Goal: Task Accomplishment & Management: Manage account settings

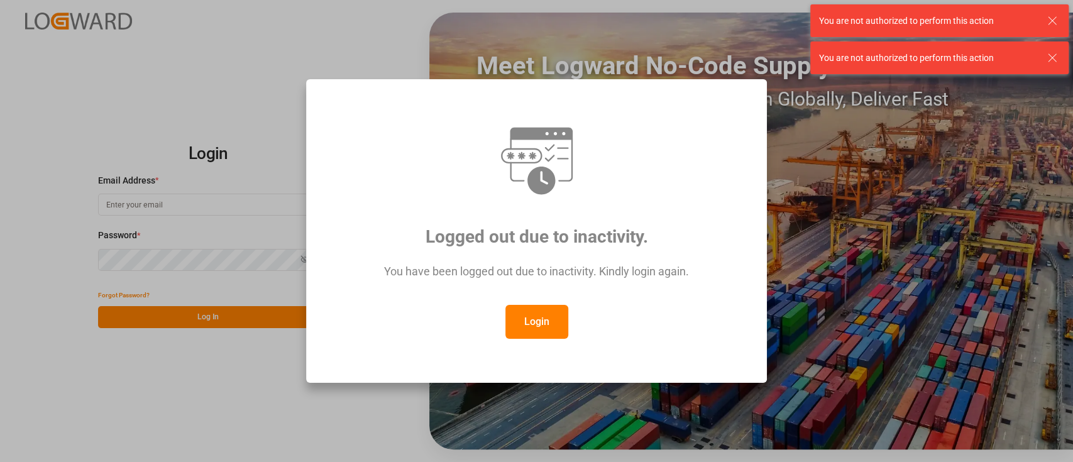
type input "hamid.rezaei@jamindustries.com"
click at [543, 329] on button "Login" at bounding box center [536, 322] width 63 height 34
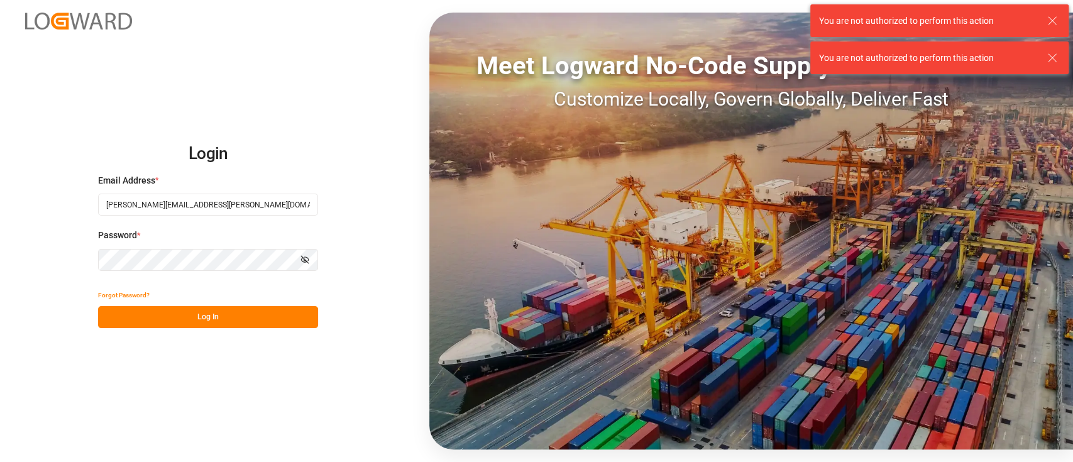
click at [205, 323] on button "Log In" at bounding box center [208, 317] width 220 height 22
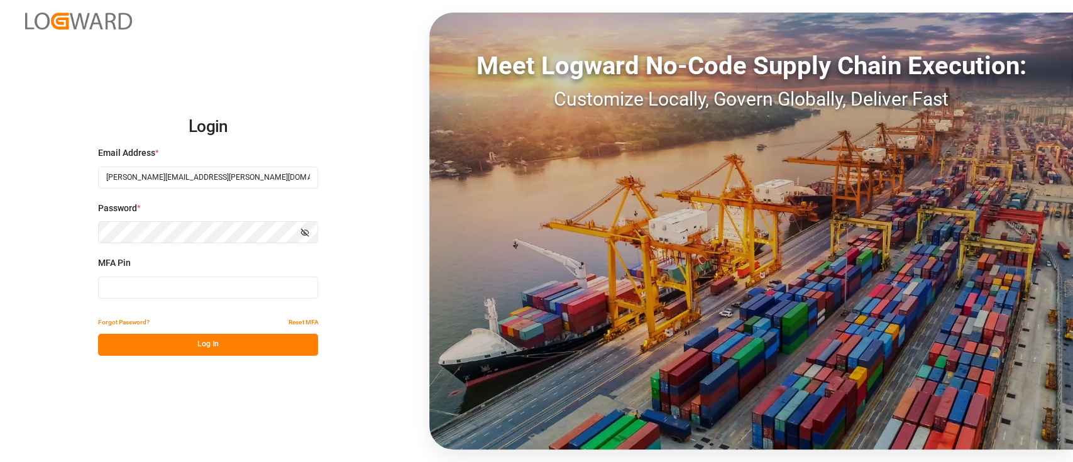
click at [143, 285] on input at bounding box center [208, 288] width 220 height 22
type input "175887"
click at [198, 338] on button "Log In" at bounding box center [208, 345] width 220 height 22
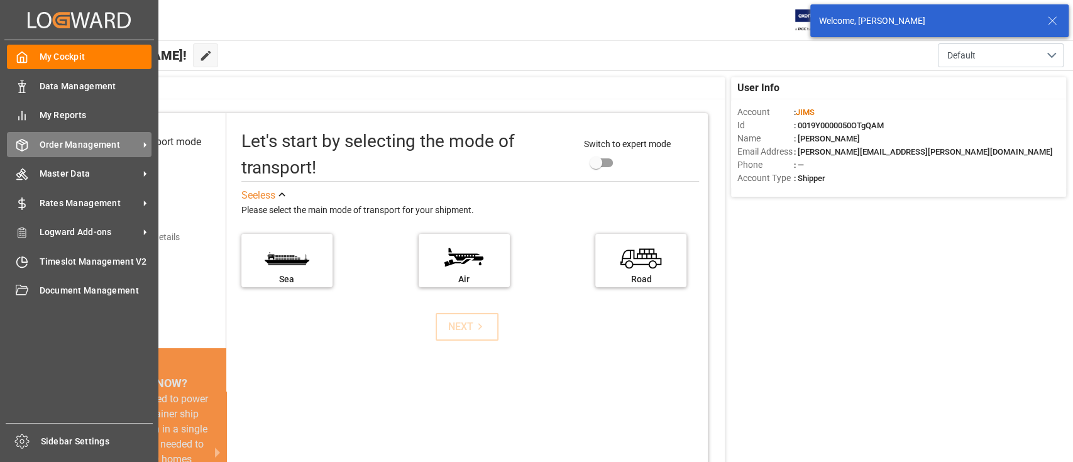
click at [99, 143] on span "Order Management" at bounding box center [89, 144] width 99 height 13
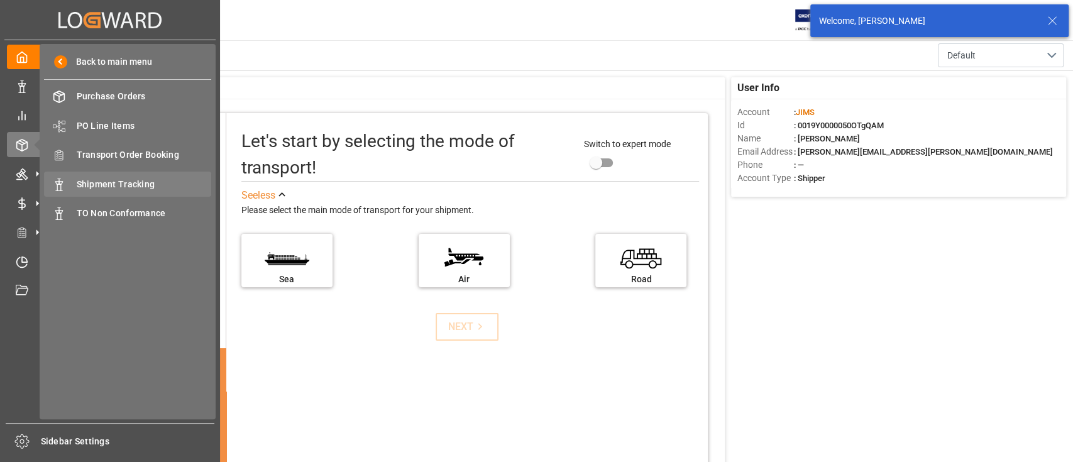
click at [135, 185] on span "Shipment Tracking" at bounding box center [144, 184] width 135 height 13
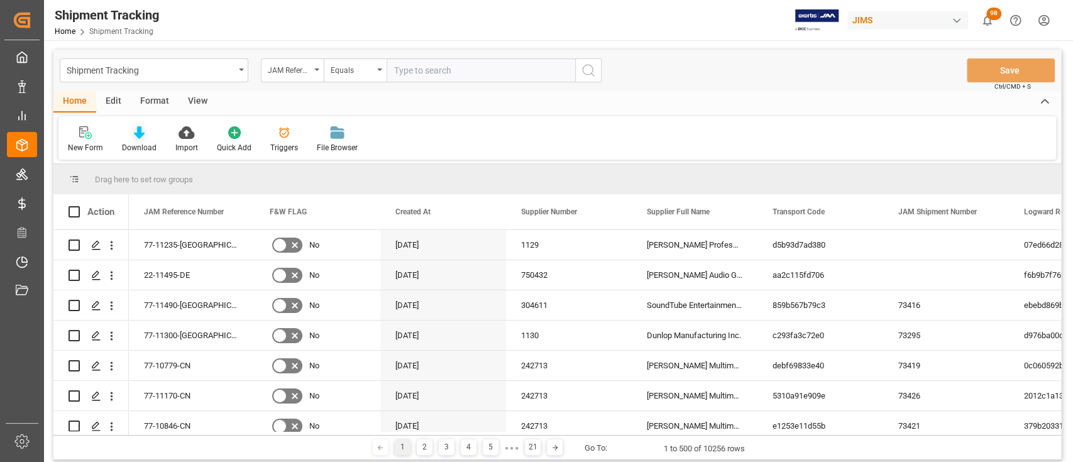
click at [140, 133] on icon at bounding box center [139, 132] width 11 height 13
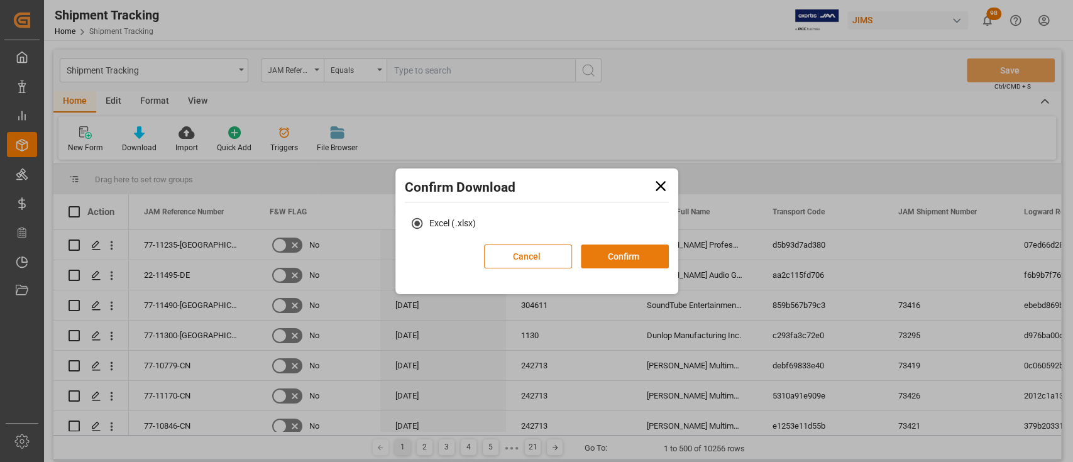
click at [618, 256] on button "Confirm" at bounding box center [625, 257] width 88 height 24
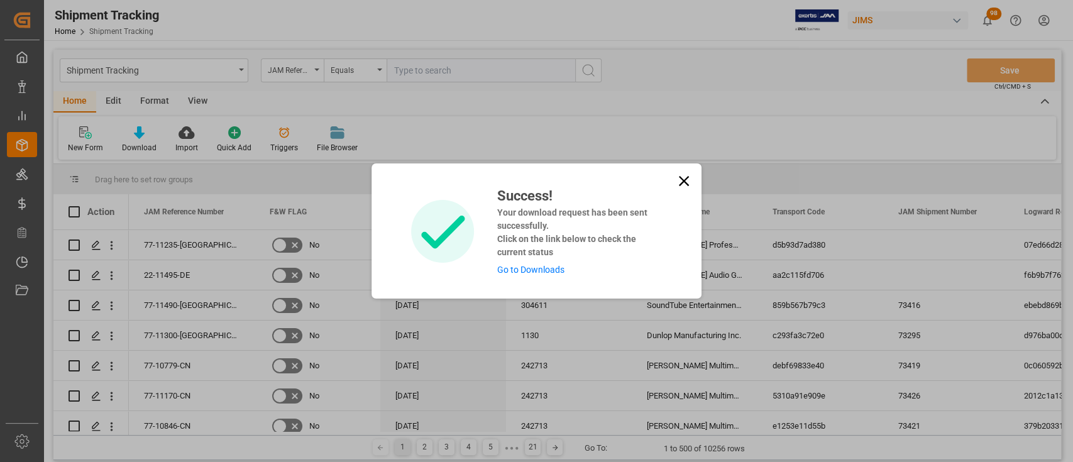
click at [533, 268] on link "Go to Downloads" at bounding box center [530, 270] width 67 height 10
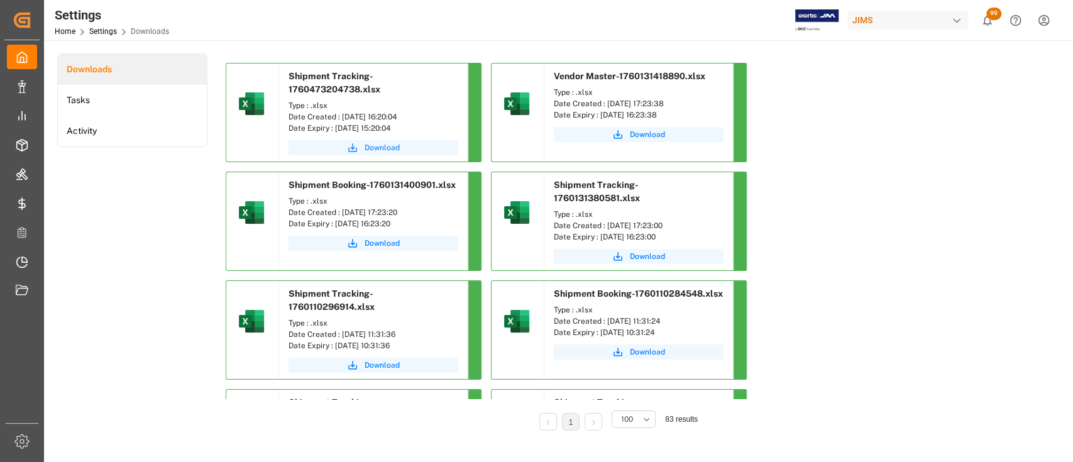
click at [377, 146] on span "Download" at bounding box center [382, 147] width 35 height 11
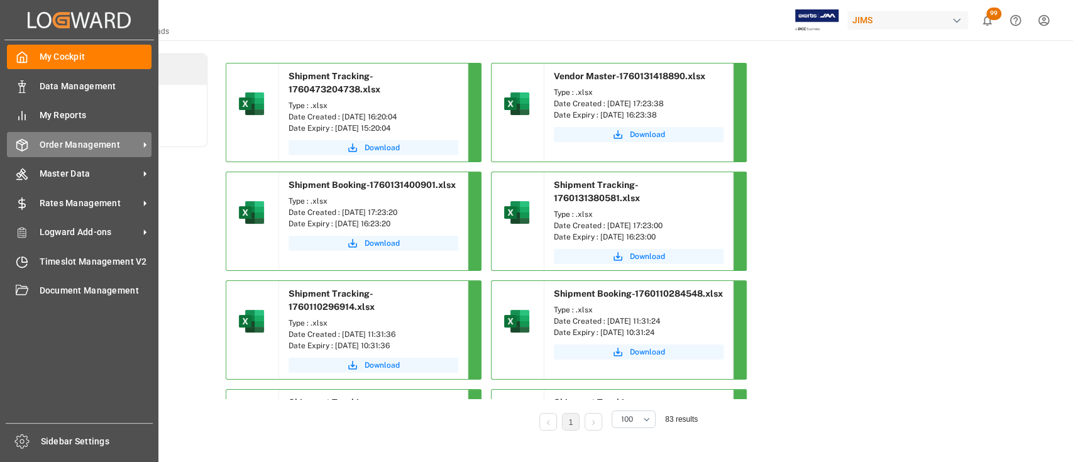
click at [75, 141] on span "Order Management" at bounding box center [89, 144] width 99 height 13
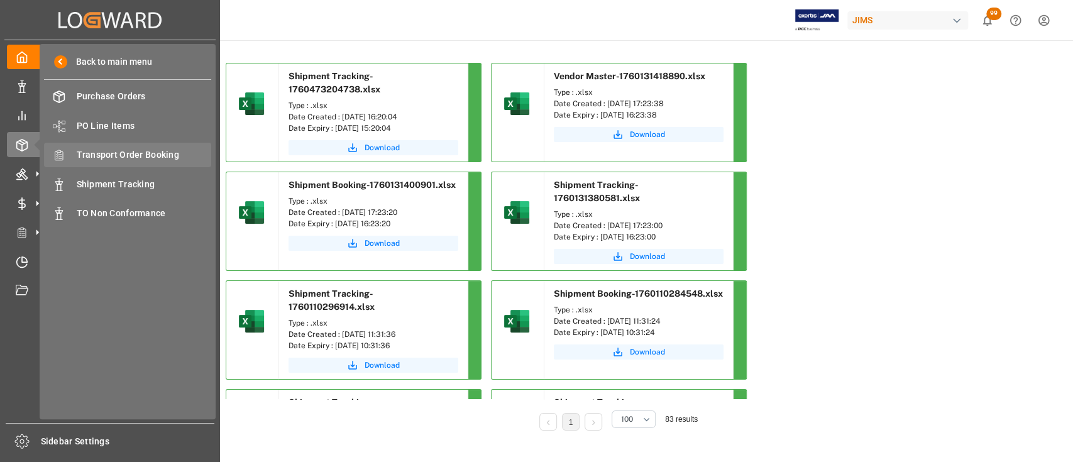
click at [144, 158] on span "Transport Order Booking" at bounding box center [144, 154] width 135 height 13
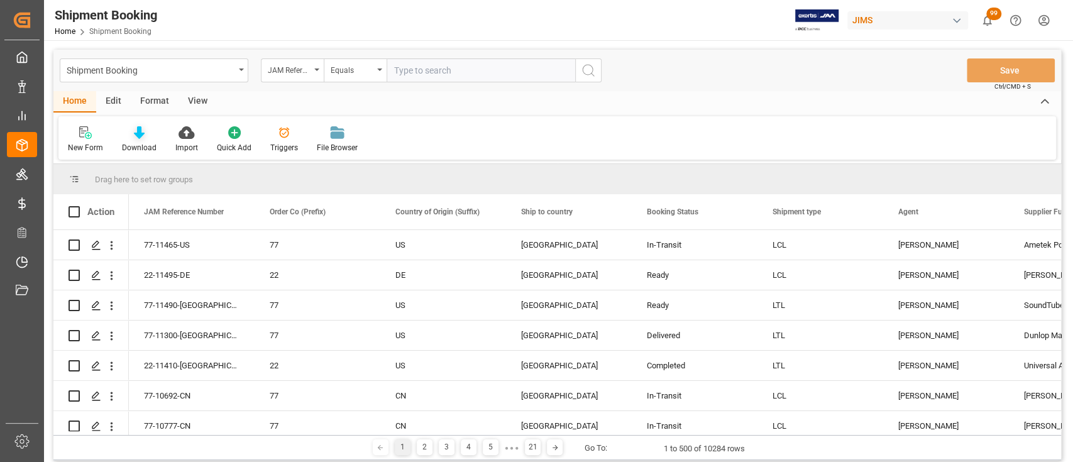
click at [139, 135] on icon at bounding box center [139, 132] width 11 height 13
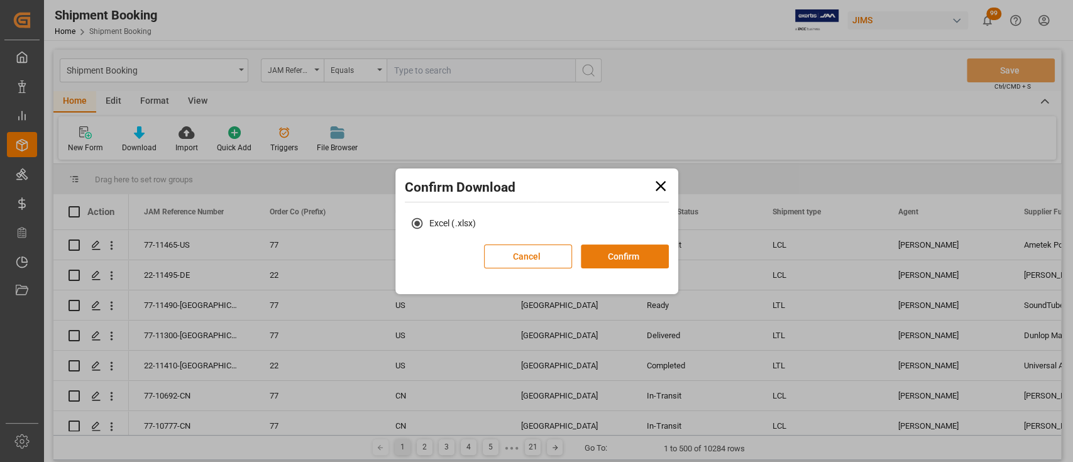
click at [622, 254] on button "Confirm" at bounding box center [625, 257] width 88 height 24
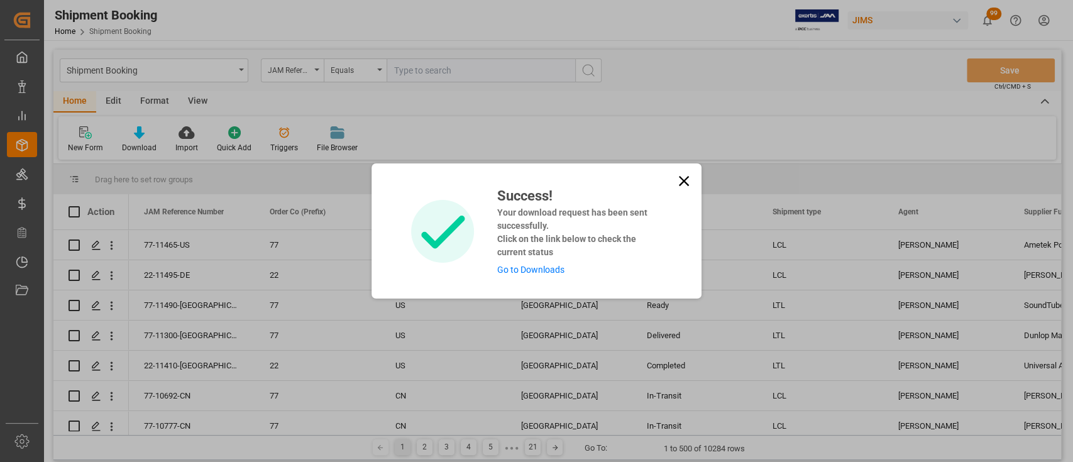
click at [532, 276] on div "Success! Your download request has been sent successfully. Click on the link be…" at bounding box center [574, 230] width 174 height 91
click at [534, 269] on link "Go to Downloads" at bounding box center [530, 270] width 67 height 10
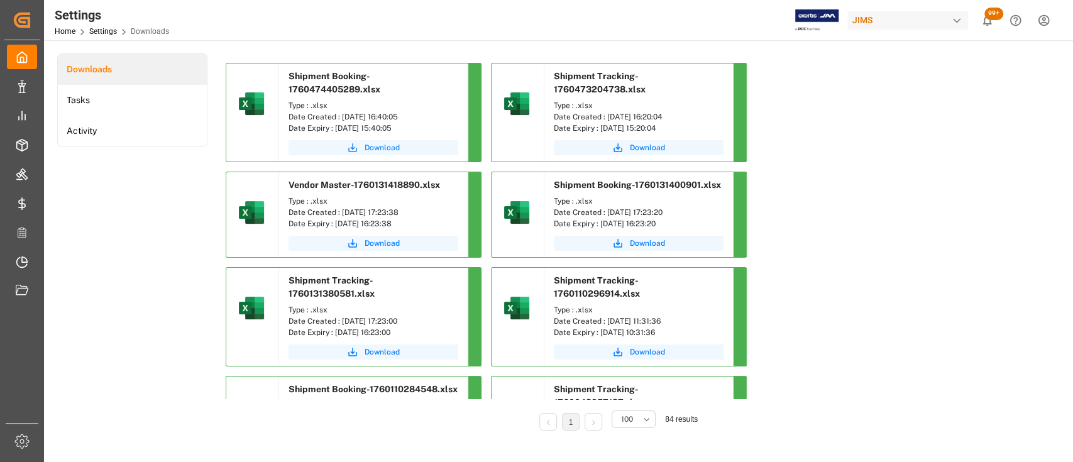
click at [381, 143] on span "Download" at bounding box center [382, 147] width 35 height 11
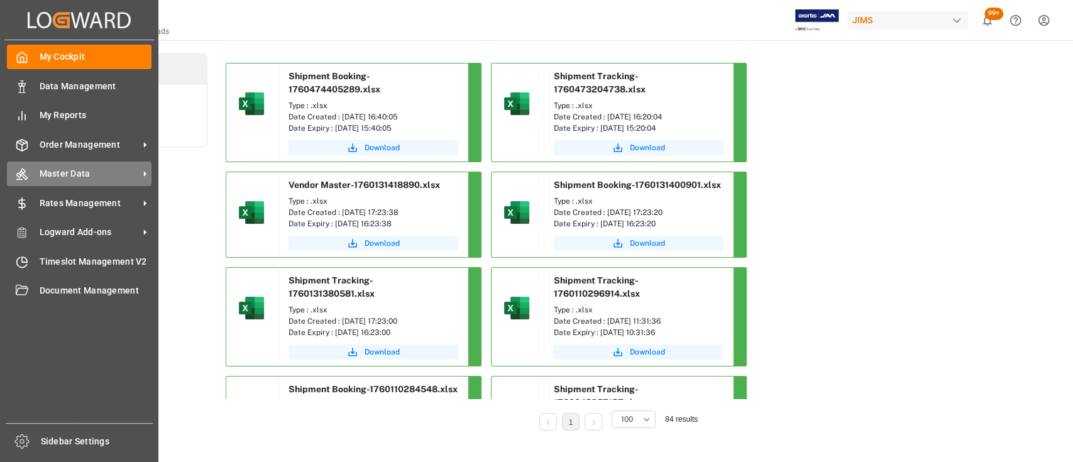
click at [94, 179] on span "Master Data" at bounding box center [89, 173] width 99 height 13
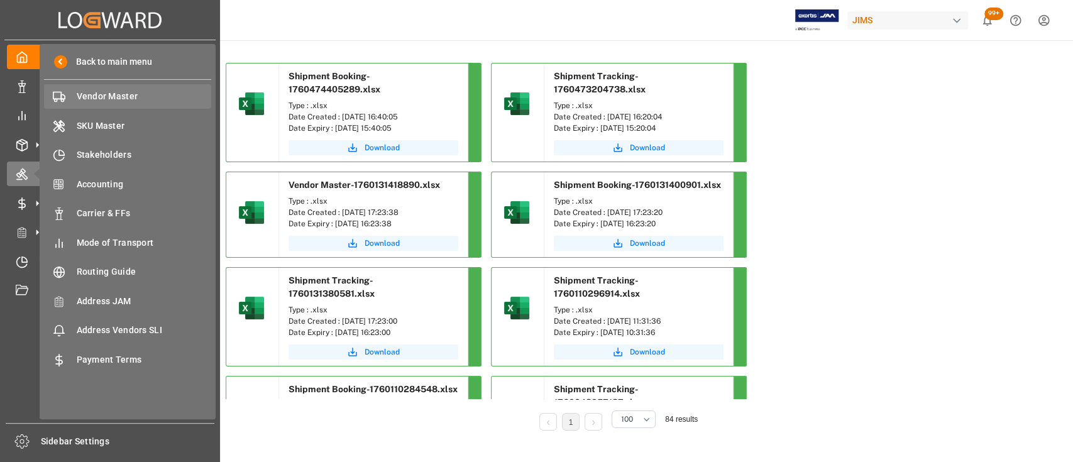
click at [107, 98] on span "Vendor Master" at bounding box center [144, 96] width 135 height 13
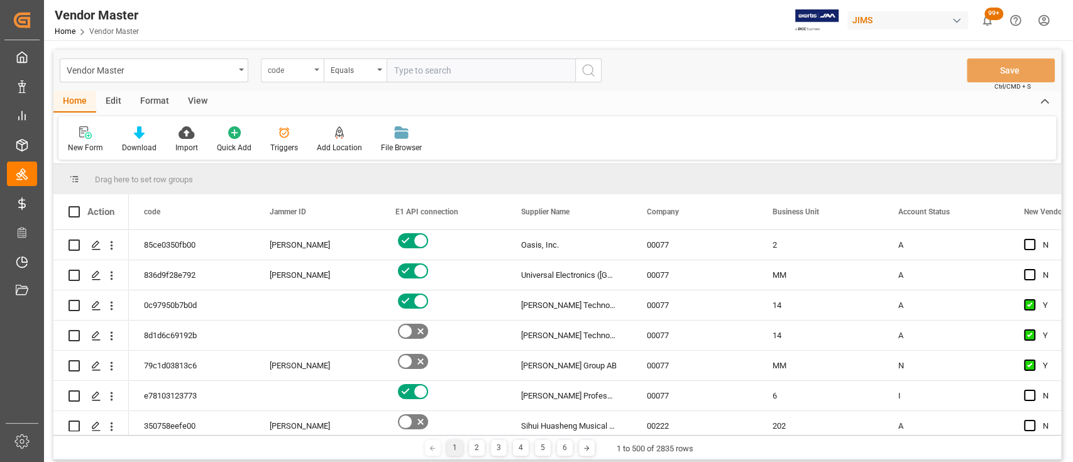
click at [306, 66] on div "code" at bounding box center [289, 69] width 43 height 14
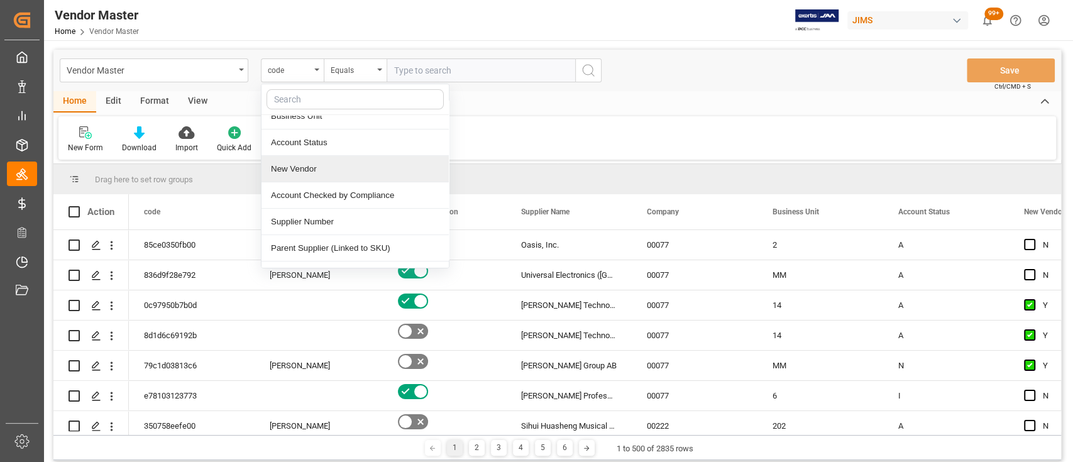
scroll to position [167, 0]
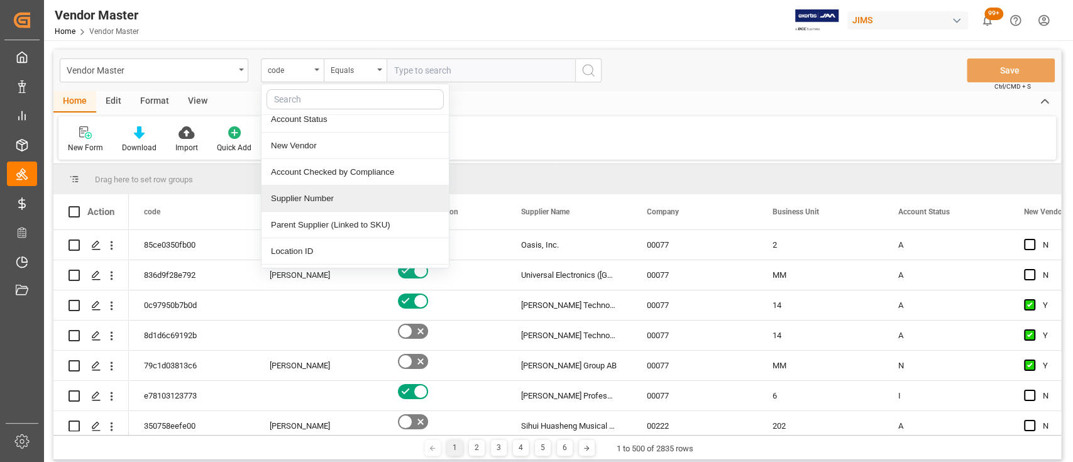
click at [332, 200] on div "Supplier Number" at bounding box center [355, 198] width 187 height 26
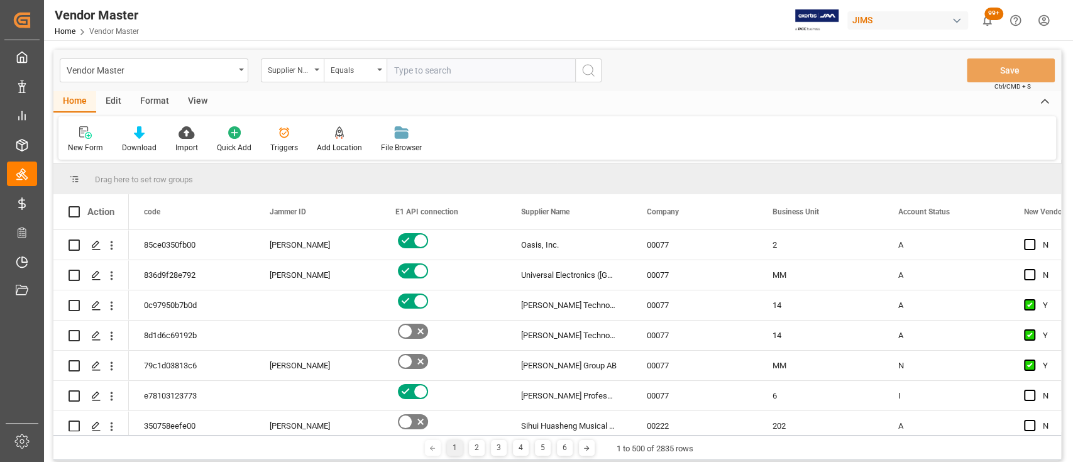
click at [418, 76] on input "text" at bounding box center [481, 70] width 189 height 24
paste input "[URL][DOMAIN_NAME]"
type input "[URL][DOMAIN_NAME]"
click at [453, 74] on input "text" at bounding box center [481, 70] width 189 height 24
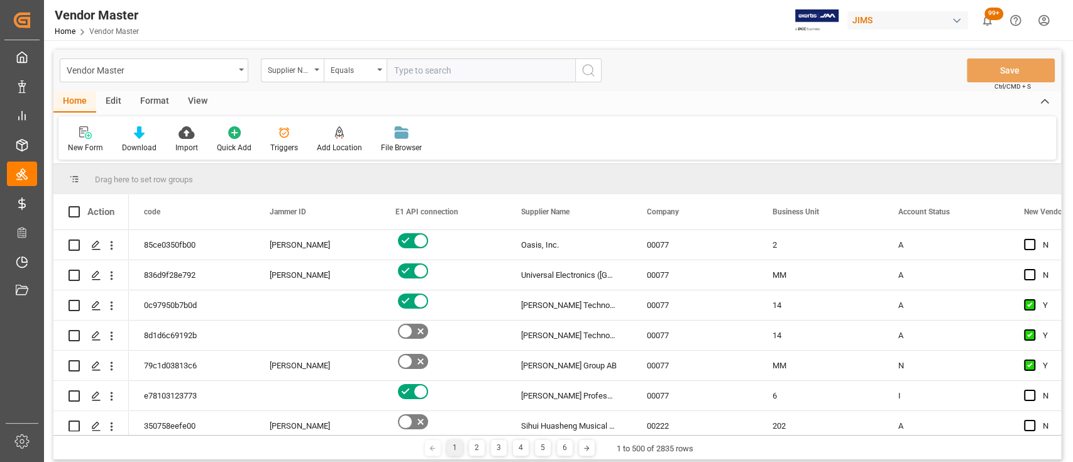
paste input "499814"
type input "499814"
click at [593, 69] on icon "search button" at bounding box center [588, 70] width 15 height 15
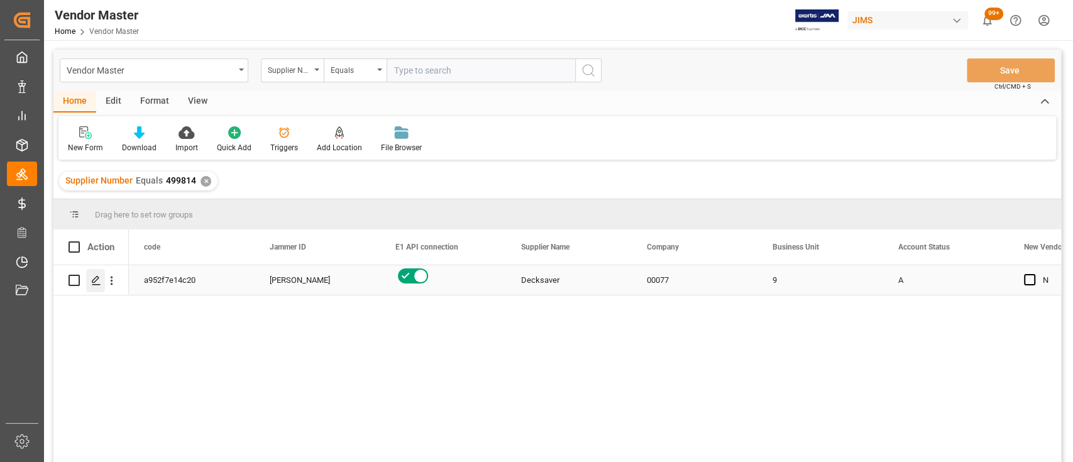
click at [95, 285] on div "Press SPACE to select this row." at bounding box center [95, 280] width 19 height 23
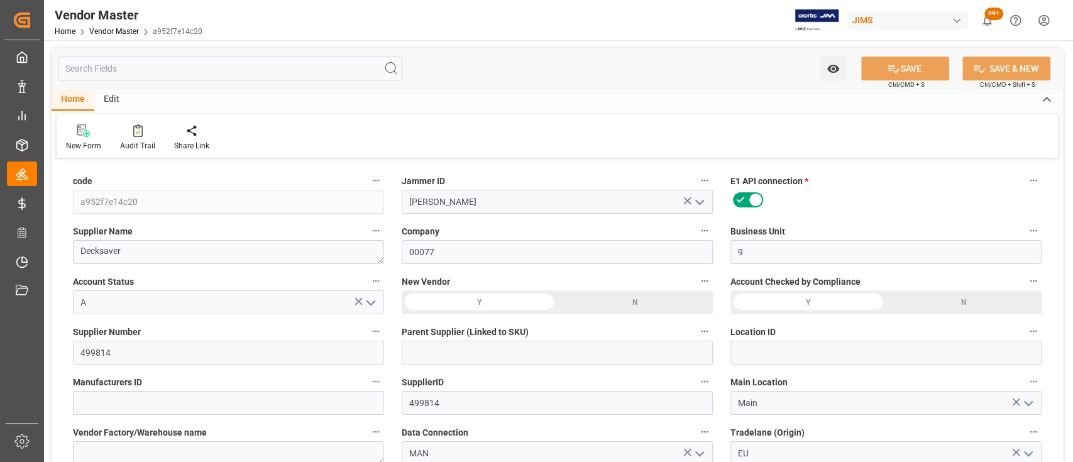
type input "[DATE] 01:34"
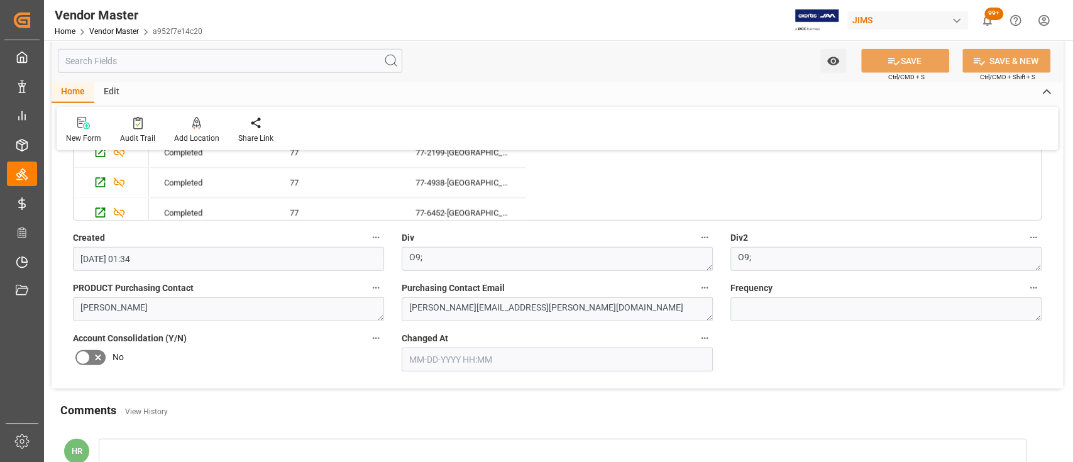
scroll to position [2179, 0]
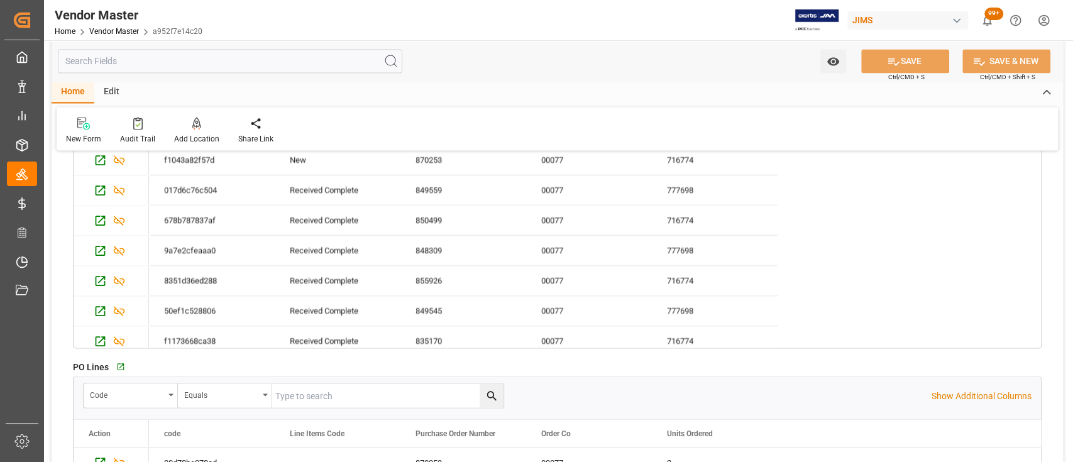
type input "NET 30"
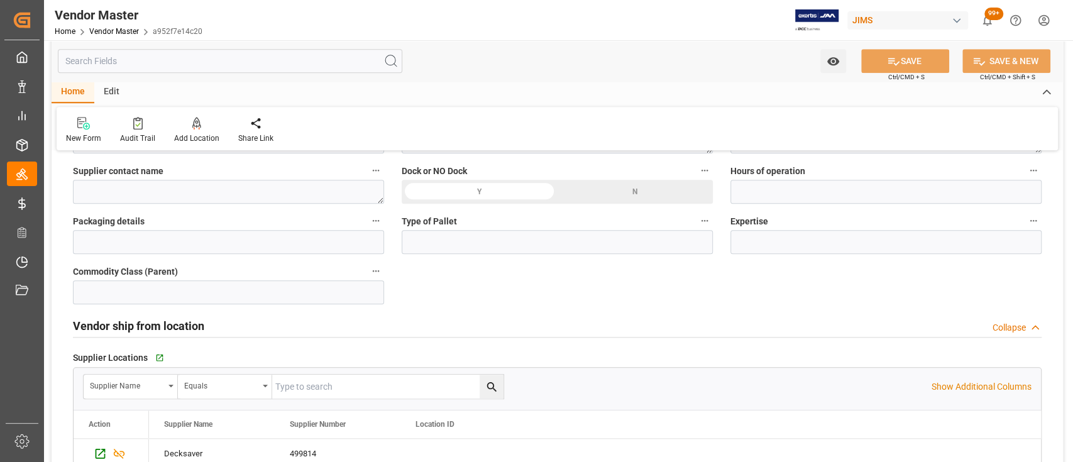
scroll to position [587, 0]
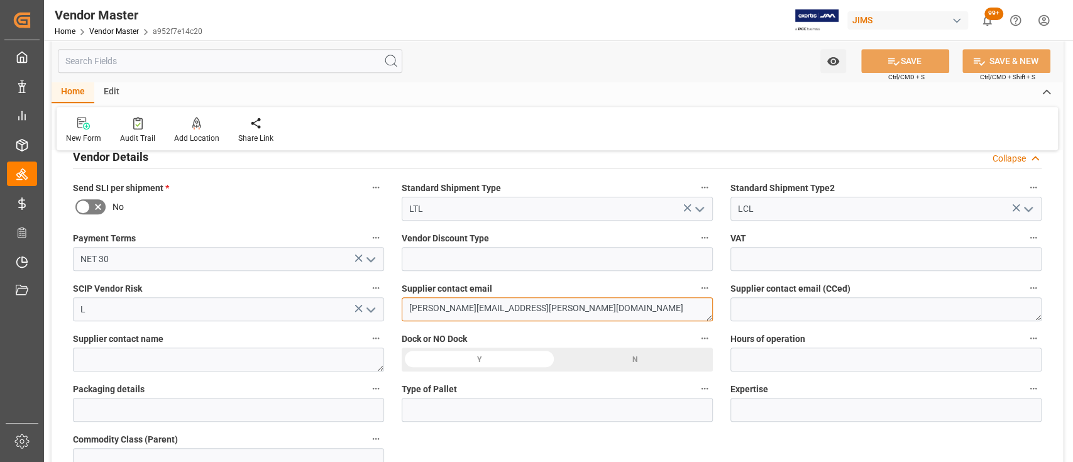
click at [524, 307] on textarea "[PERSON_NAME][EMAIL_ADDRESS][PERSON_NAME][DOMAIN_NAME]" at bounding box center [557, 309] width 311 height 24
paste textarea "[PERSON_NAME].[PERSON_NAME]"
type textarea "[PERSON_NAME][EMAIL_ADDRESS][PERSON_NAME][DOMAIN_NAME]"
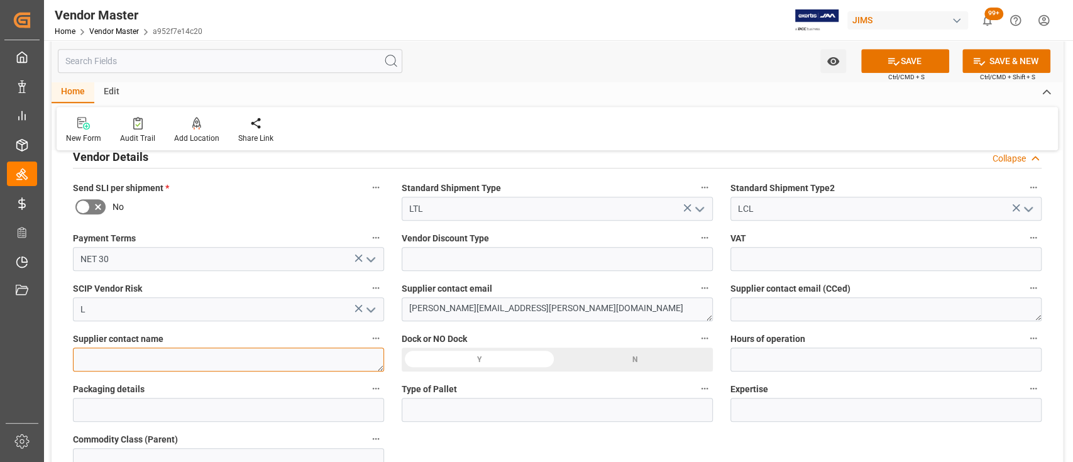
click at [152, 360] on textarea at bounding box center [228, 360] width 311 height 24
paste textarea "[PERSON_NAME]"
type textarea "[PERSON_NAME]"
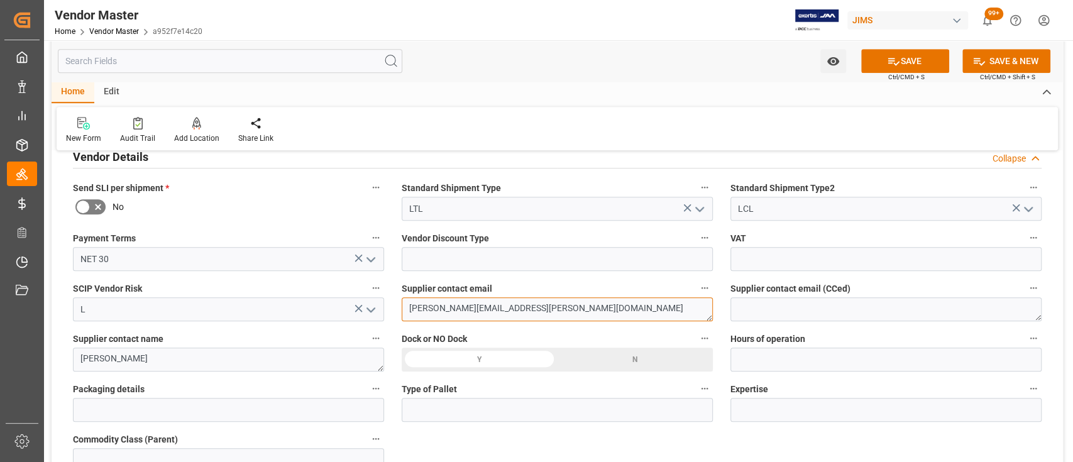
click at [568, 312] on textarea "[PERSON_NAME][EMAIL_ADDRESS][PERSON_NAME][DOMAIN_NAME]" at bounding box center [557, 309] width 311 height 24
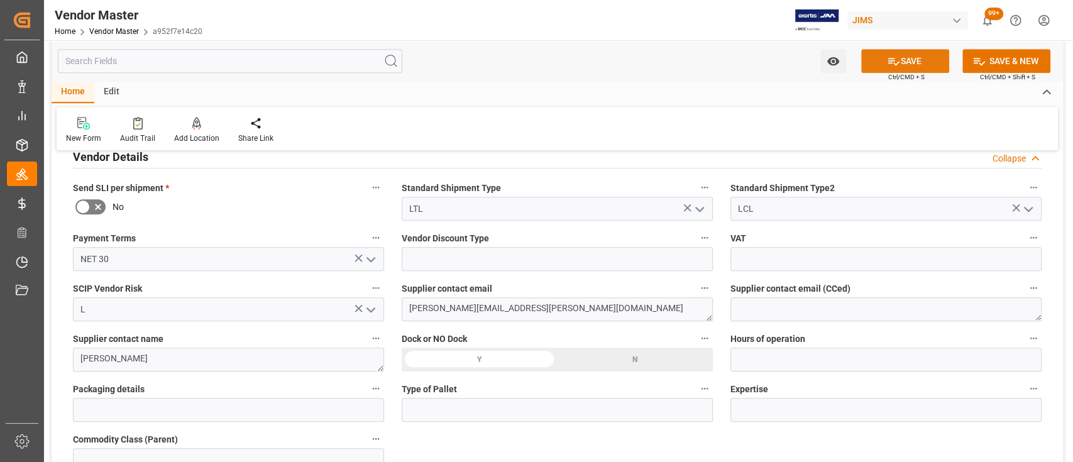
click at [904, 63] on button "SAVE" at bounding box center [905, 61] width 88 height 24
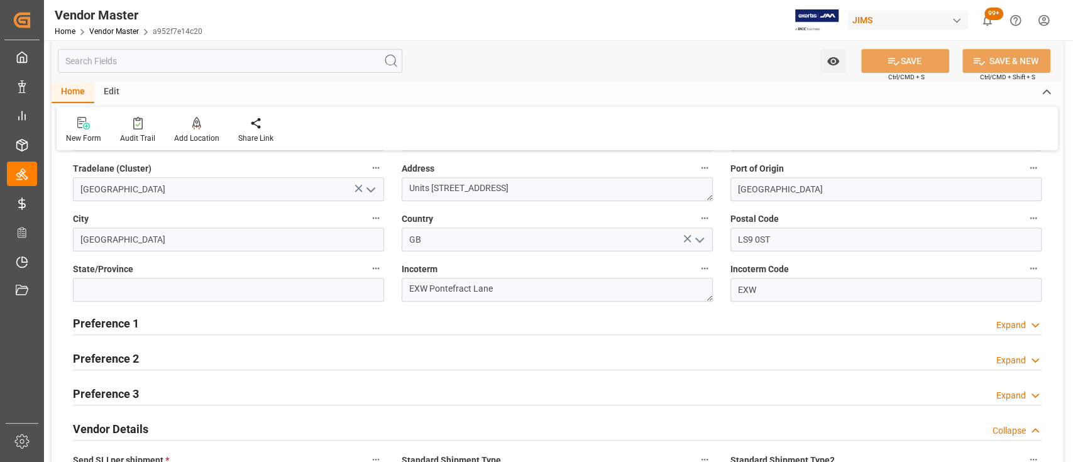
scroll to position [0, 0]
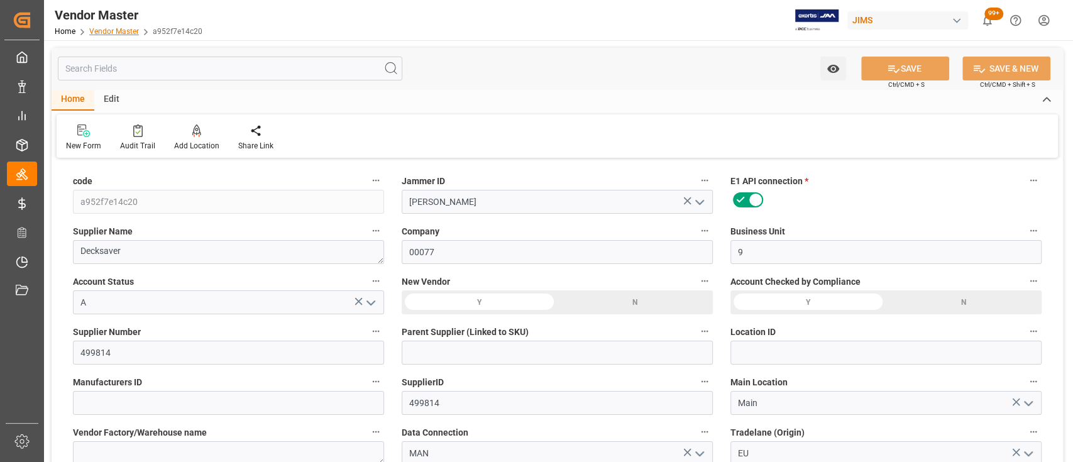
click at [111, 33] on link "Vendor Master" at bounding box center [114, 31] width 50 height 9
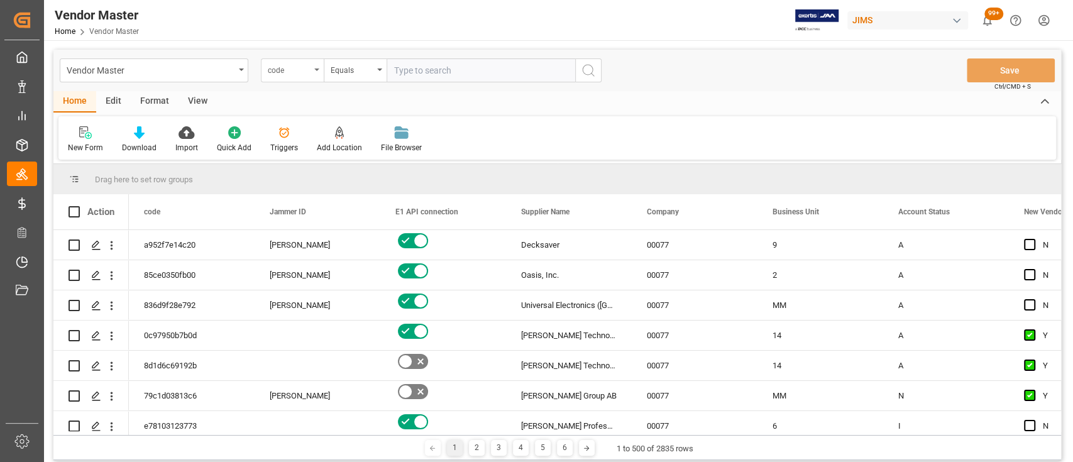
click at [314, 67] on div "code" at bounding box center [292, 70] width 63 height 24
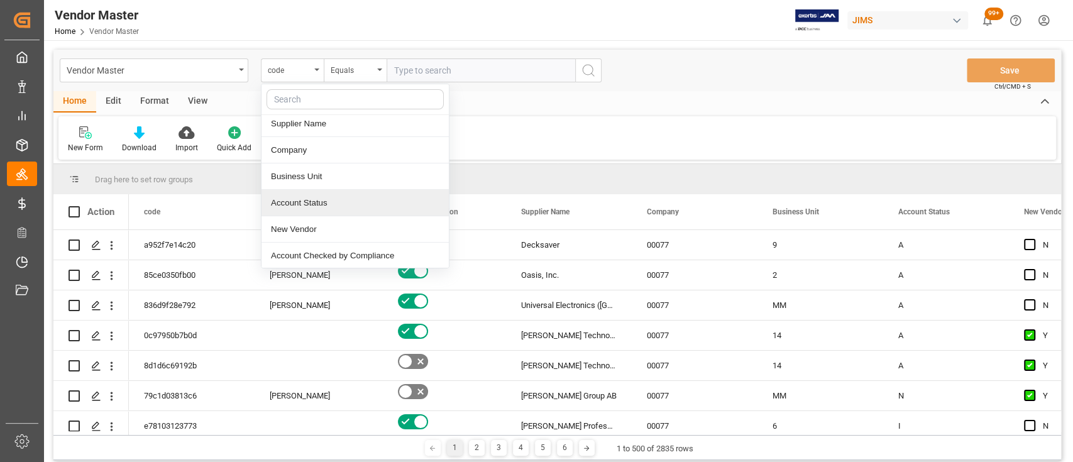
scroll to position [167, 0]
click at [329, 202] on div "Supplier Number" at bounding box center [355, 198] width 187 height 26
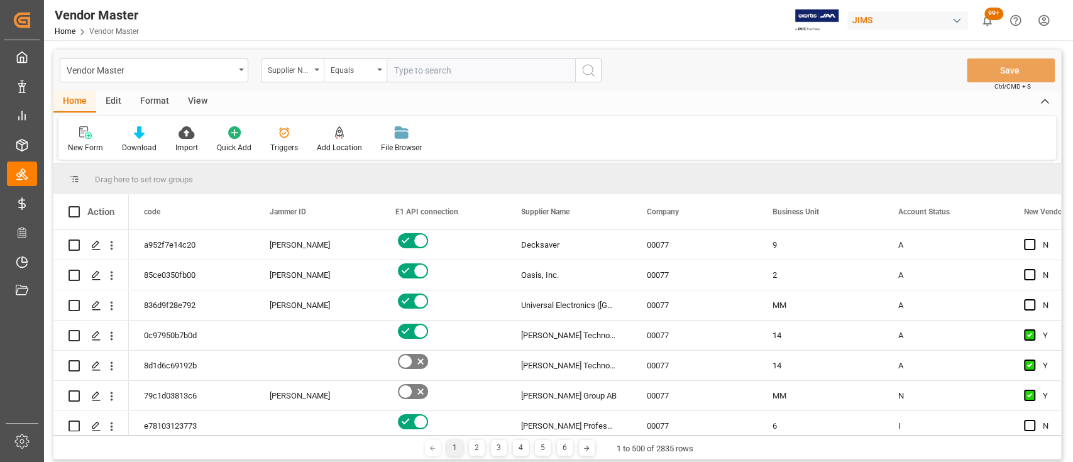
click at [458, 67] on input "text" at bounding box center [481, 70] width 189 height 24
paste input "167567"
type input "167567"
click at [588, 75] on icon "search button" at bounding box center [588, 70] width 15 height 15
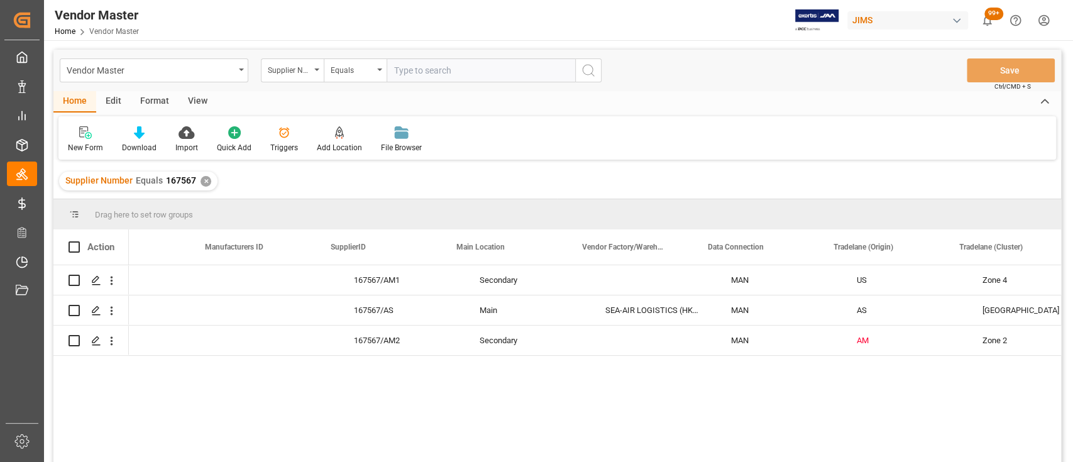
scroll to position [0, 1473]
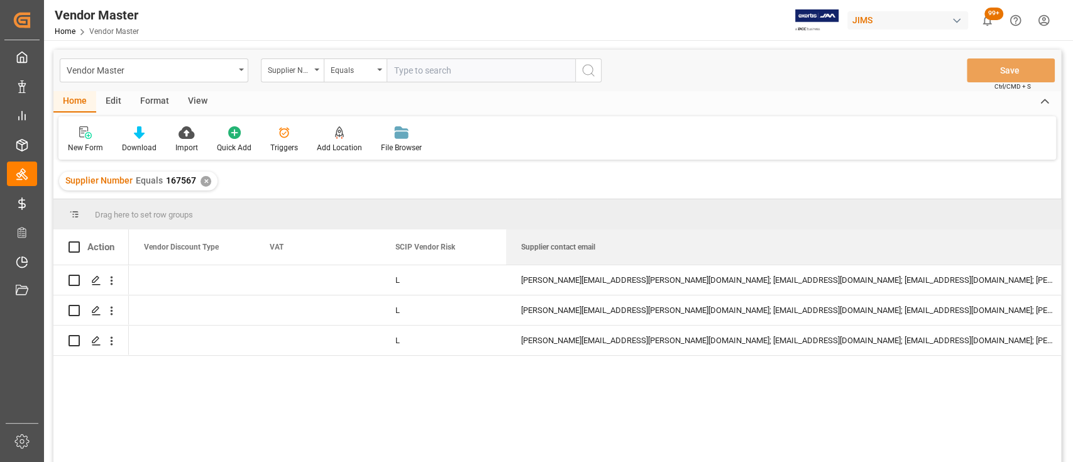
drag, startPoint x: 631, startPoint y: 245, endPoint x: 1067, endPoint y: 264, distance: 436.7
click at [1067, 264] on main "Vendor Master Supplier Number Equals Save Ctrl/CMD + S Home Edit Format View Ne…" at bounding box center [557, 273] width 1027 height 446
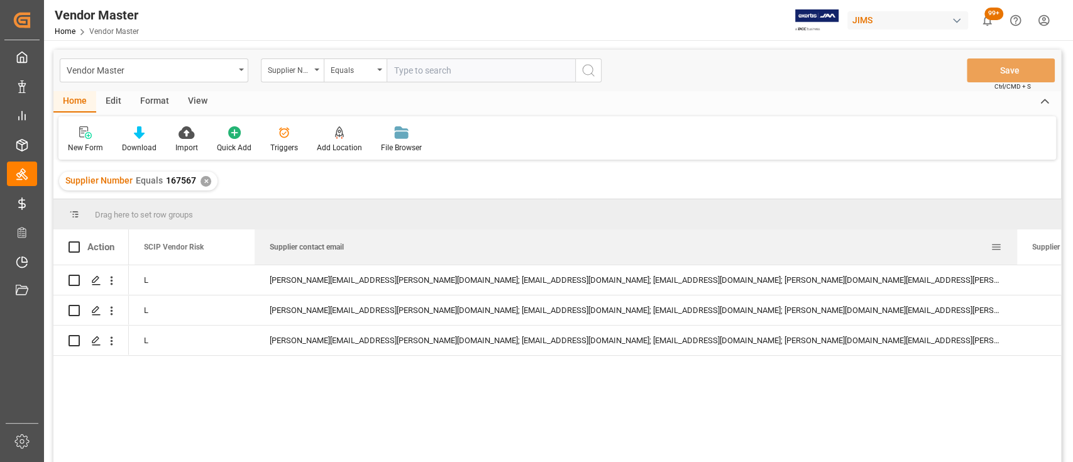
drag, startPoint x: 817, startPoint y: 246, endPoint x: 1016, endPoint y: 248, distance: 199.3
click at [1016, 248] on div at bounding box center [1017, 246] width 5 height 35
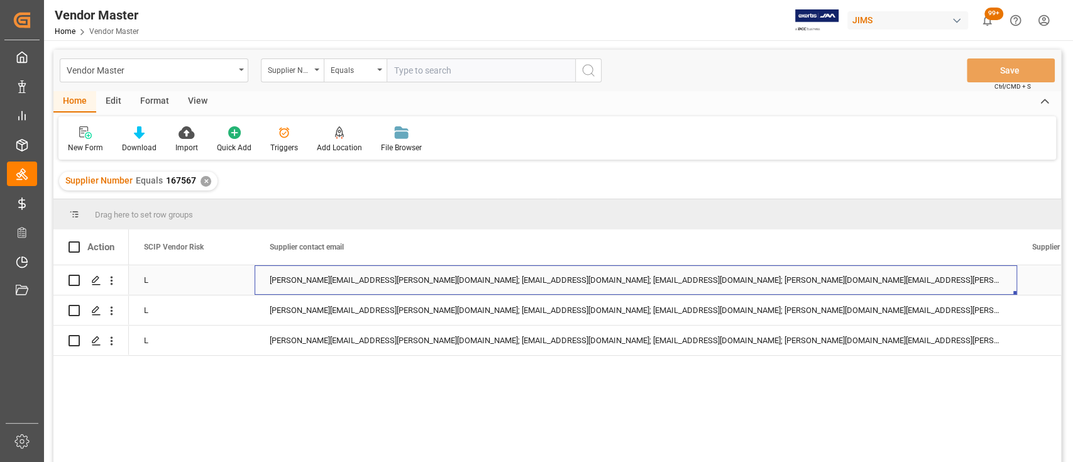
click at [469, 279] on div "[PERSON_NAME][EMAIL_ADDRESS][PERSON_NAME][DOMAIN_NAME]; [EMAIL_ADDRESS][DOMAIN_…" at bounding box center [636, 280] width 763 height 30
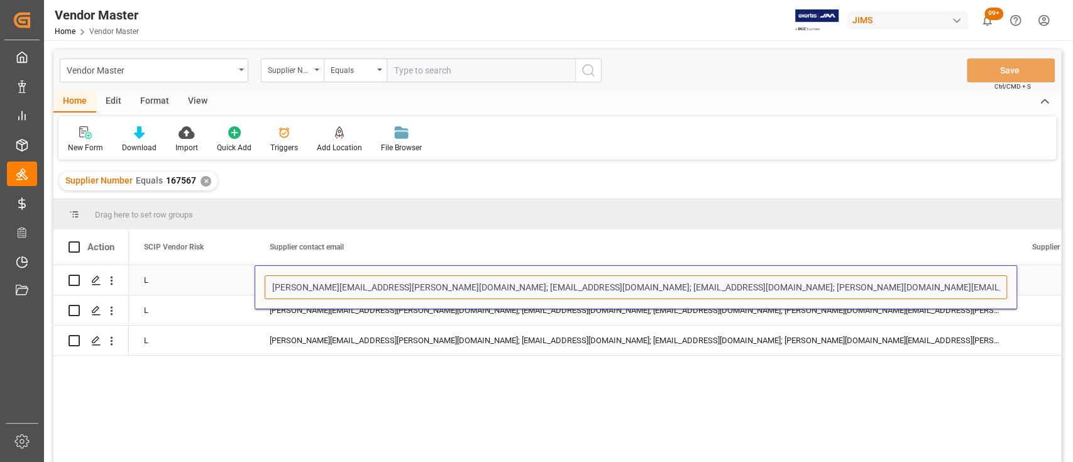
drag, startPoint x: 414, startPoint y: 289, endPoint x: 717, endPoint y: 290, distance: 302.4
click at [717, 290] on input "[PERSON_NAME][EMAIL_ADDRESS][PERSON_NAME][DOMAIN_NAME]; [EMAIL_ADDRESS][DOMAIN_…" at bounding box center [636, 287] width 742 height 24
type input "[PERSON_NAME][EMAIL_ADDRESS][PERSON_NAME][DOMAIN_NAME];[EMAIL_ADDRESS][DOMAIN_N…"
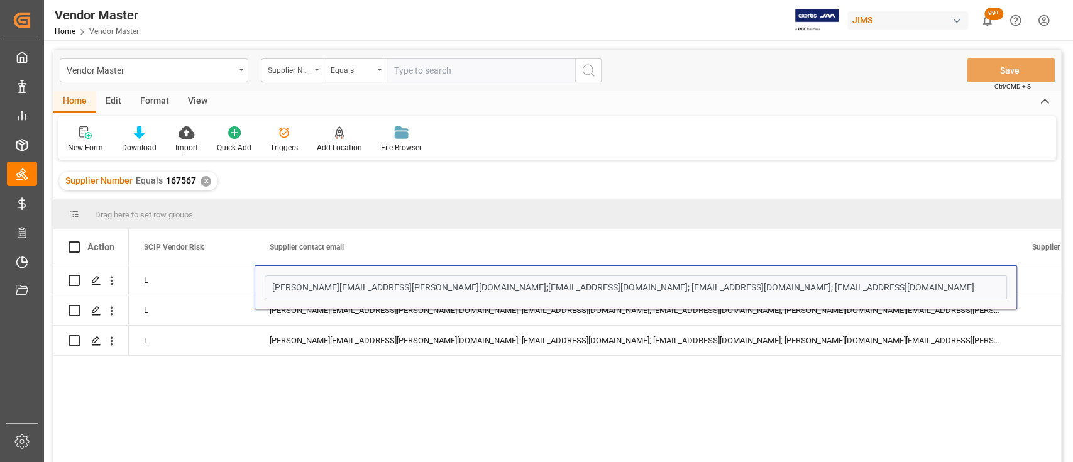
click at [756, 396] on div "[PERSON_NAME] [PERSON_NAME][EMAIL_ADDRESS][PERSON_NAME][DOMAIN_NAME];[EMAIL_ADD…" at bounding box center [595, 367] width 932 height 205
click at [855, 309] on div "[PERSON_NAME][EMAIL_ADDRESS][PERSON_NAME][DOMAIN_NAME];[EMAIL_ADDRESS][DOMAIN_N…" at bounding box center [636, 287] width 763 height 44
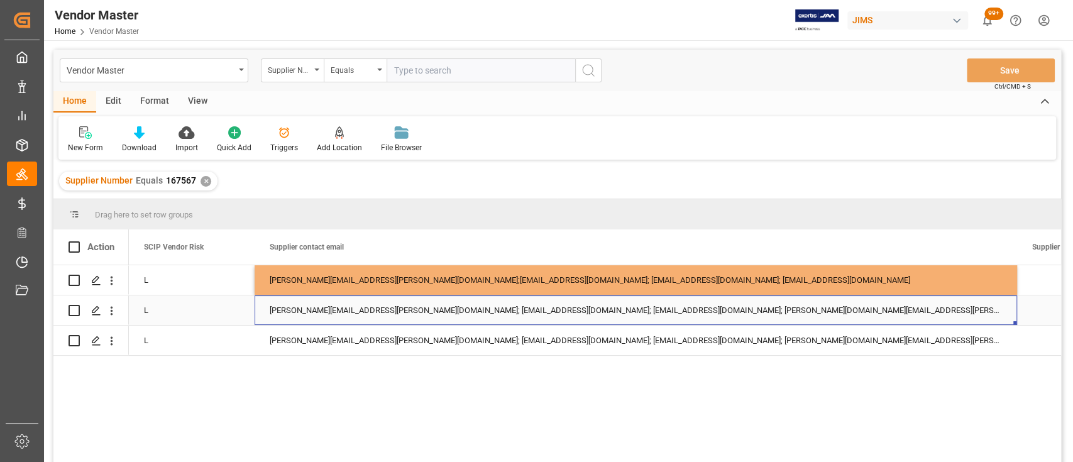
click at [859, 316] on div "[PERSON_NAME][EMAIL_ADDRESS][PERSON_NAME][DOMAIN_NAME]; [EMAIL_ADDRESS][DOMAIN_…" at bounding box center [636, 310] width 763 height 30
click at [874, 282] on div "[PERSON_NAME][EMAIL_ADDRESS][PERSON_NAME][DOMAIN_NAME];[EMAIL_ADDRESS][DOMAIN_N…" at bounding box center [636, 280] width 763 height 30
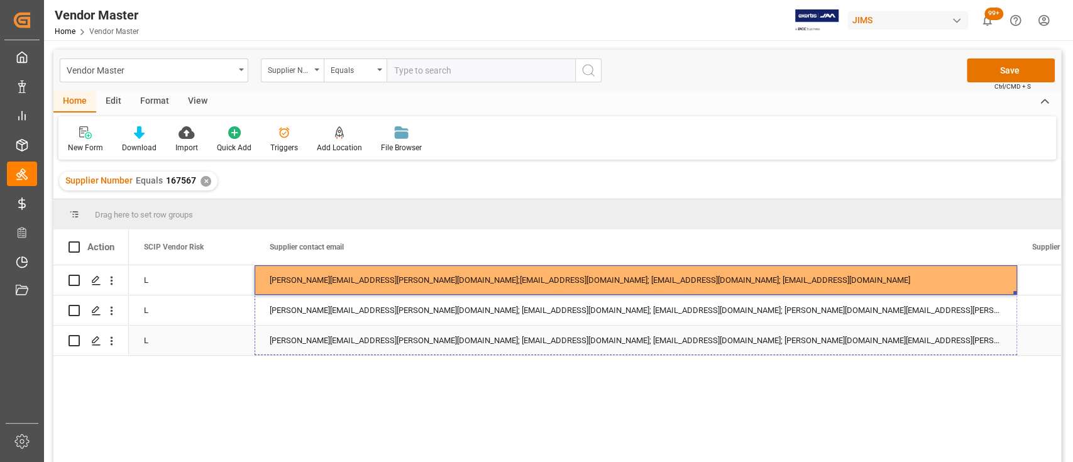
drag, startPoint x: 1015, startPoint y: 294, endPoint x: 1013, endPoint y: 337, distance: 43.4
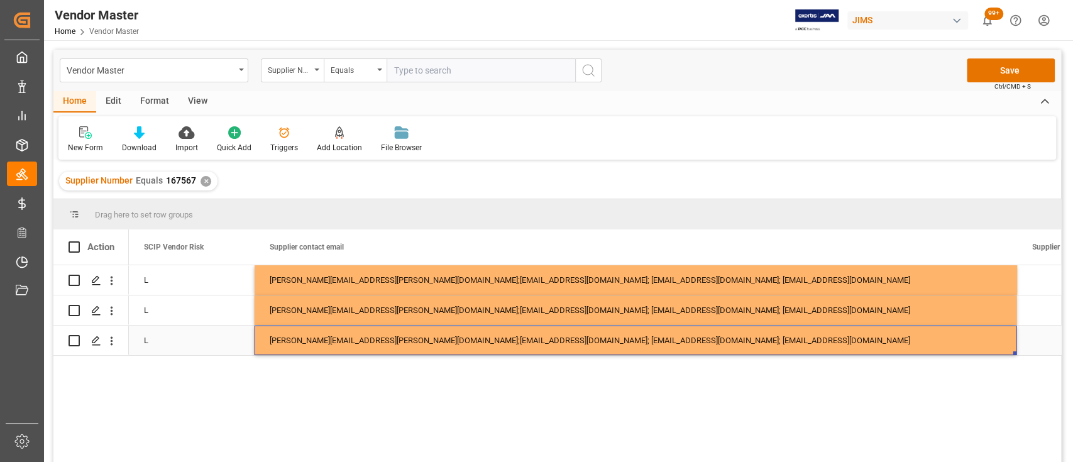
click at [714, 339] on div "[PERSON_NAME][EMAIL_ADDRESS][PERSON_NAME][DOMAIN_NAME];[EMAIL_ADDRESS][DOMAIN_N…" at bounding box center [636, 341] width 763 height 30
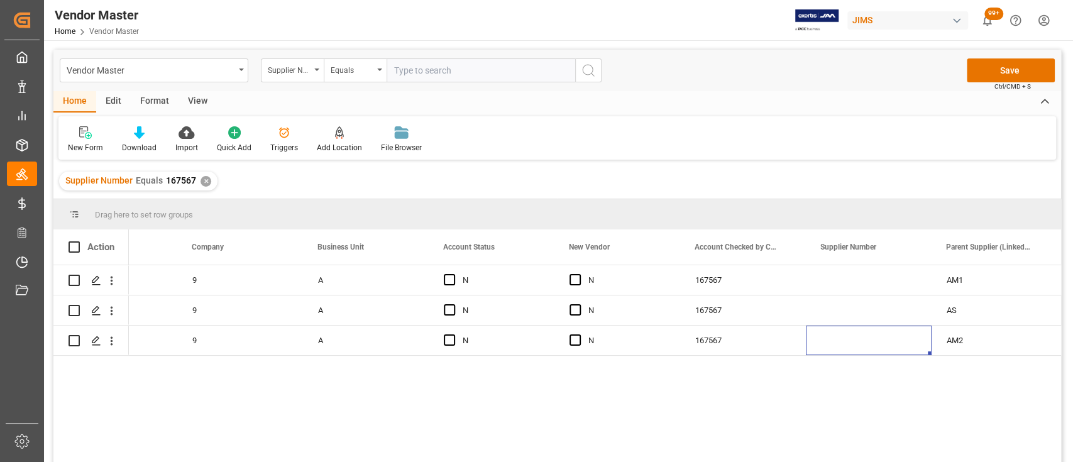
scroll to position [0, 581]
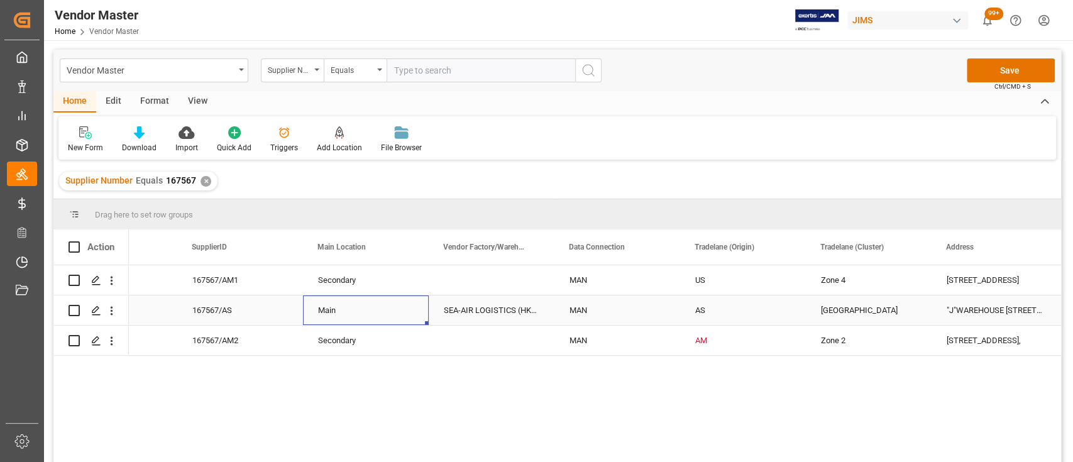
click at [343, 309] on div "Main" at bounding box center [366, 310] width 96 height 29
click at [406, 316] on icon "open menu" at bounding box center [405, 318] width 15 height 15
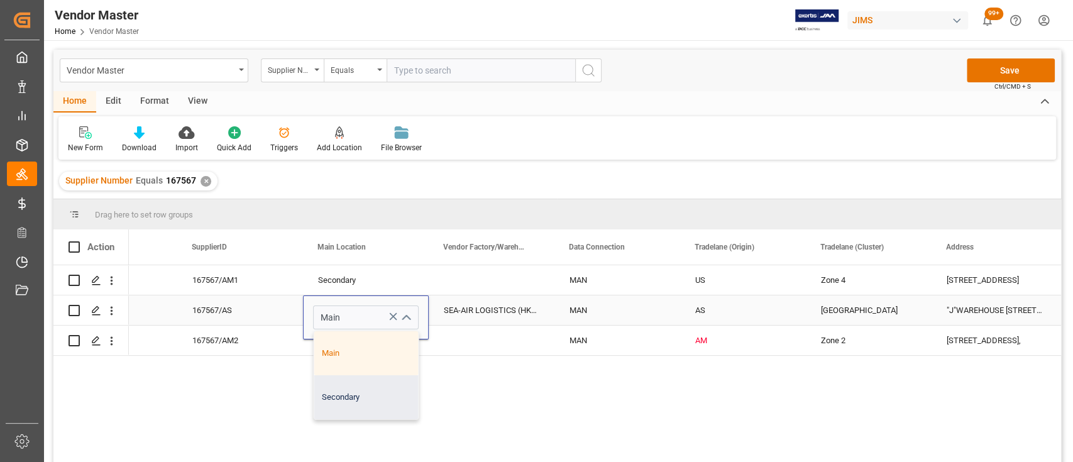
click at [355, 390] on div "Secondary" at bounding box center [366, 397] width 104 height 44
type input "Secondary"
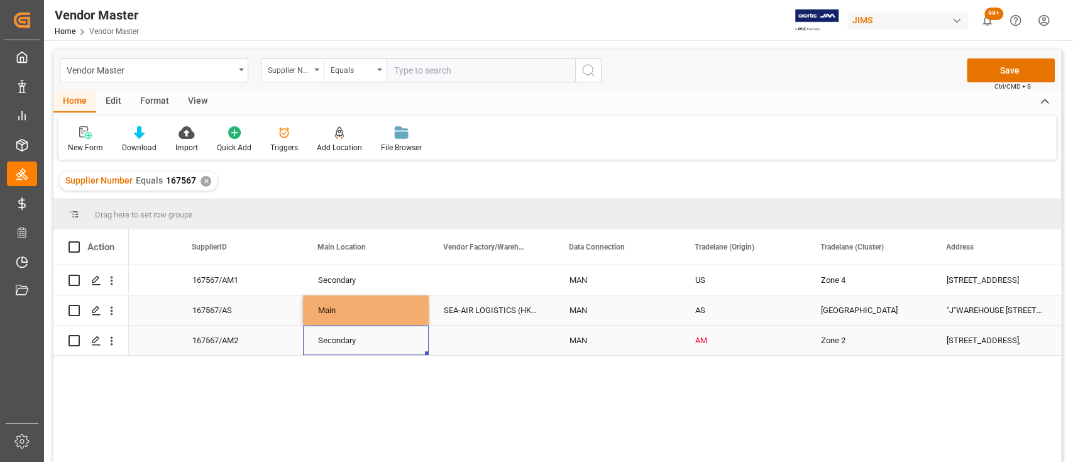
click at [360, 347] on div "Secondary" at bounding box center [366, 340] width 96 height 29
click at [382, 343] on div "Secondary" at bounding box center [366, 340] width 96 height 29
click at [405, 331] on icon "open menu" at bounding box center [405, 333] width 15 height 15
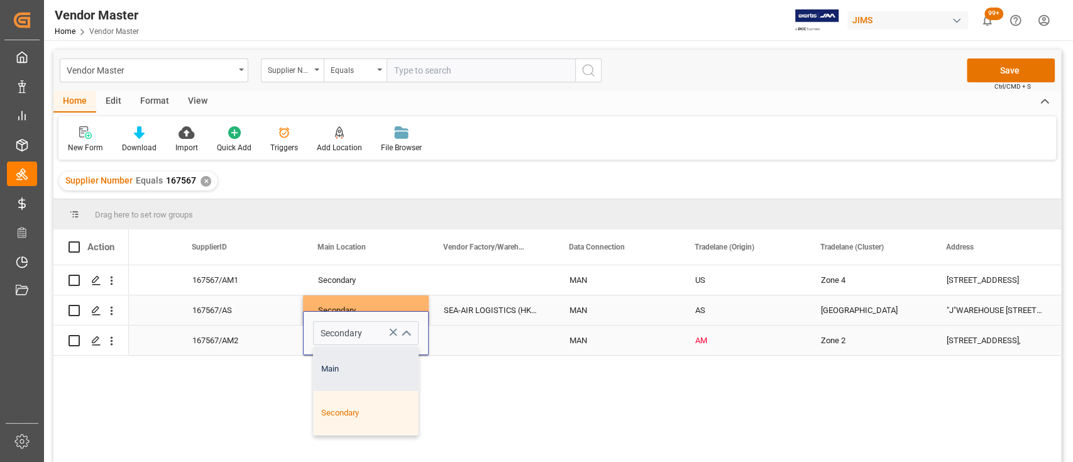
click at [361, 370] on div "Main" at bounding box center [366, 369] width 104 height 44
type input "Main"
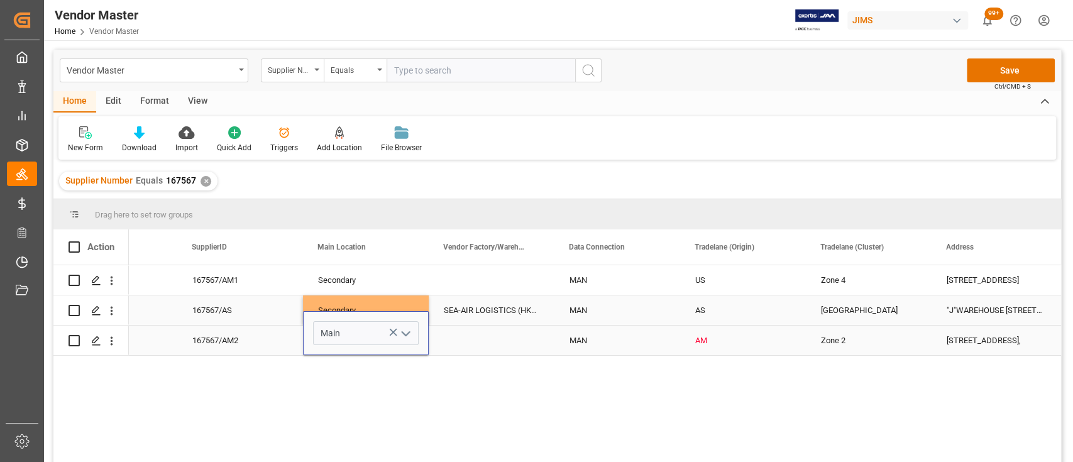
click at [493, 341] on div "Press SPACE to select this row." at bounding box center [492, 341] width 126 height 30
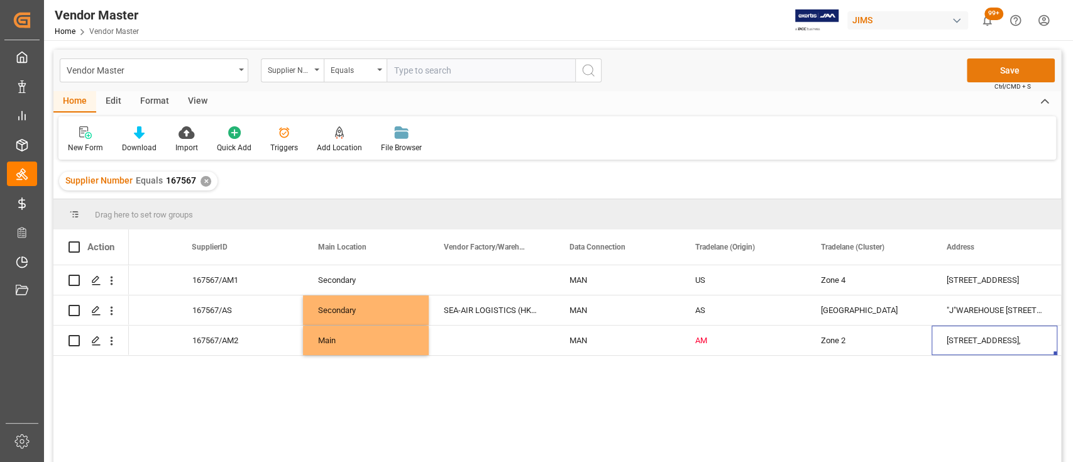
click at [994, 68] on button "Save" at bounding box center [1011, 70] width 88 height 24
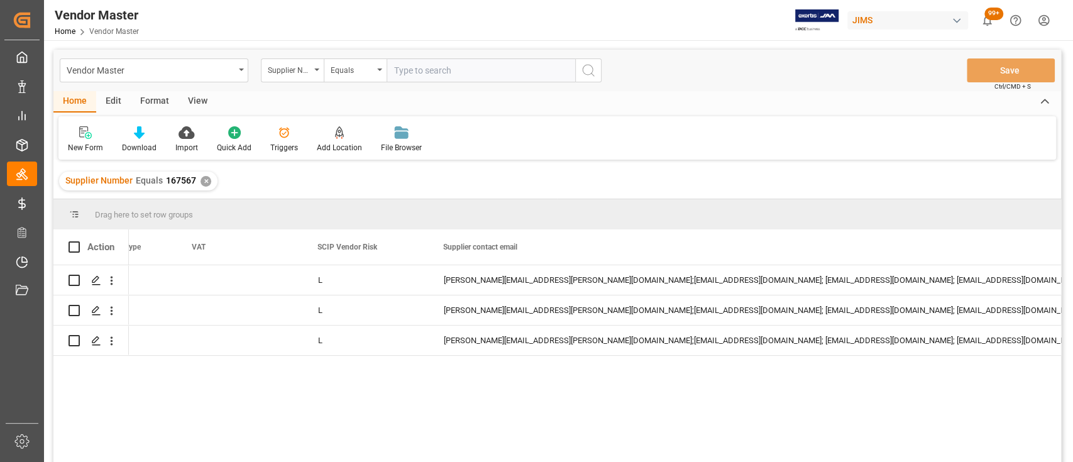
click at [479, 394] on div "177 L [PERSON_NAME][EMAIL_ADDRESS][PERSON_NAME][DOMAIN_NAME];[EMAIL_ADDRESS][DO…" at bounding box center [595, 367] width 932 height 205
click at [201, 179] on div "✕" at bounding box center [206, 181] width 11 height 11
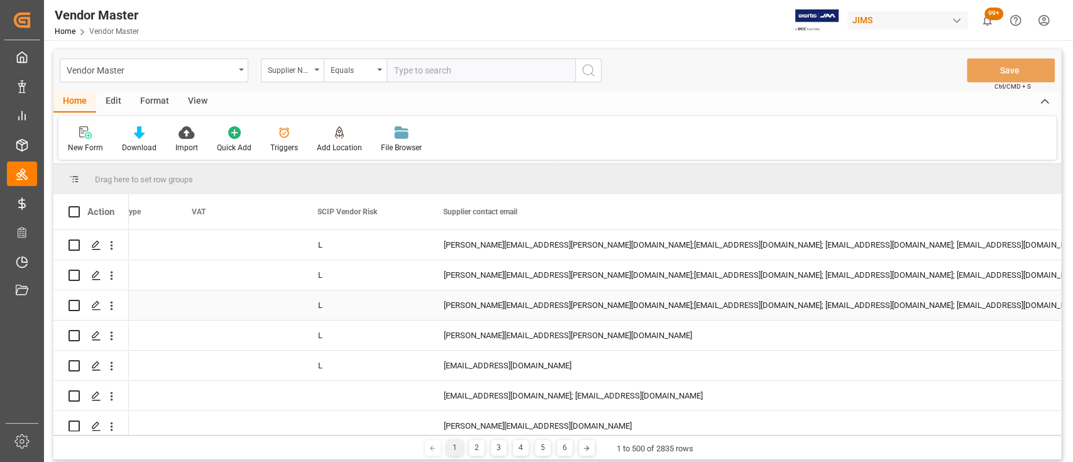
scroll to position [0, 4856]
click at [130, 135] on div at bounding box center [139, 132] width 35 height 13
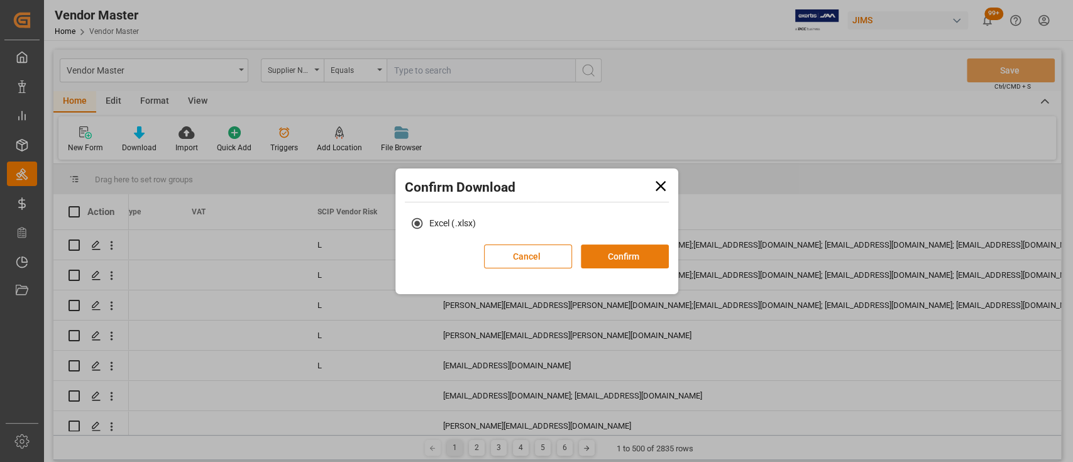
click at [655, 263] on button "Confirm" at bounding box center [625, 257] width 88 height 24
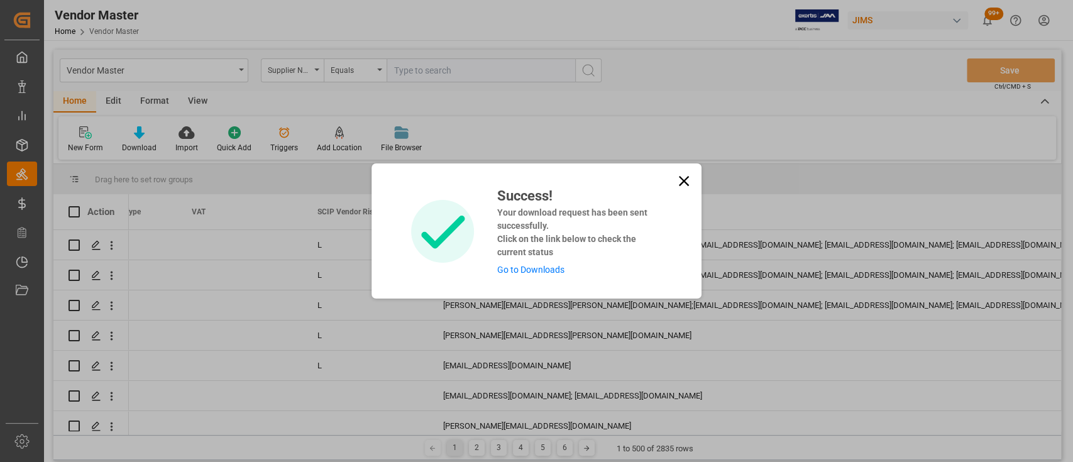
click at [556, 269] on link "Go to Downloads" at bounding box center [530, 270] width 67 height 10
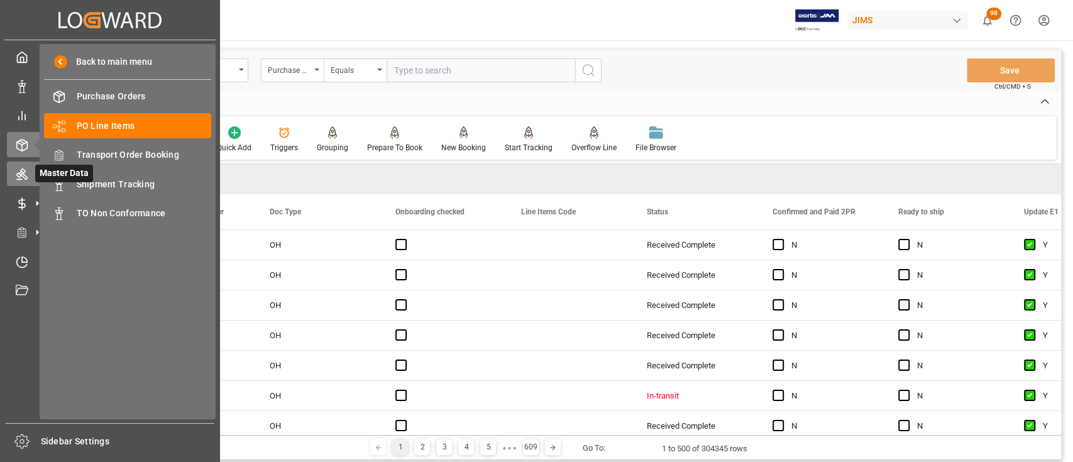
click at [26, 173] on icon at bounding box center [22, 174] width 13 height 13
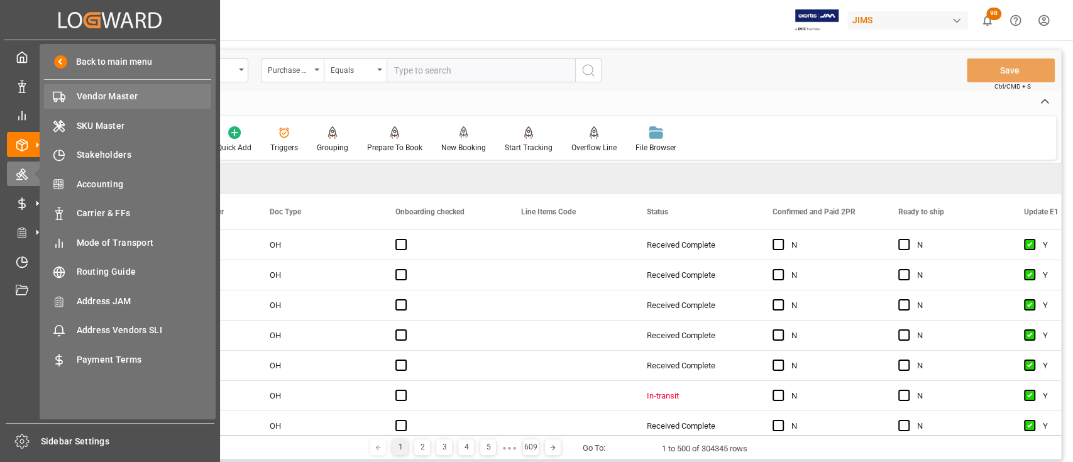
click at [115, 95] on span "Vendor Master" at bounding box center [144, 96] width 135 height 13
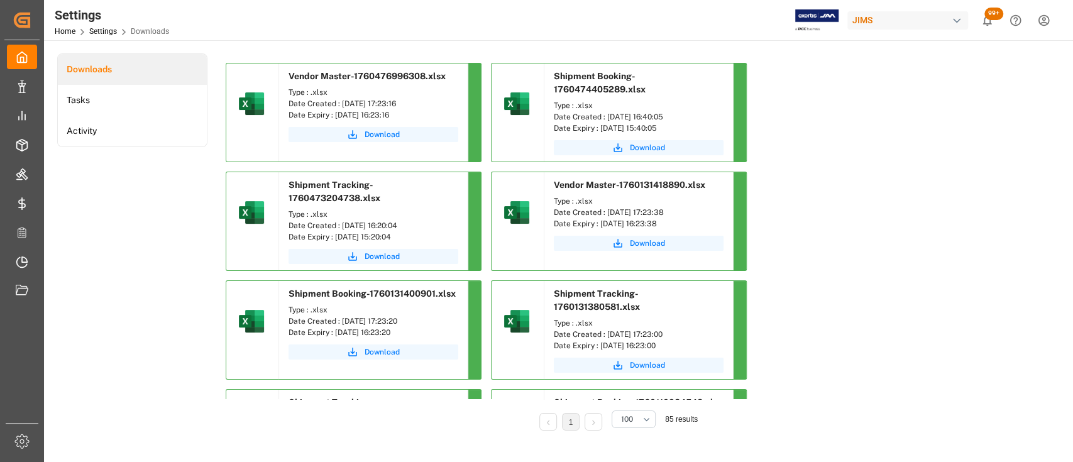
click at [377, 138] on span "Download" at bounding box center [382, 134] width 35 height 11
